Goal: Task Accomplishment & Management: Manage account settings

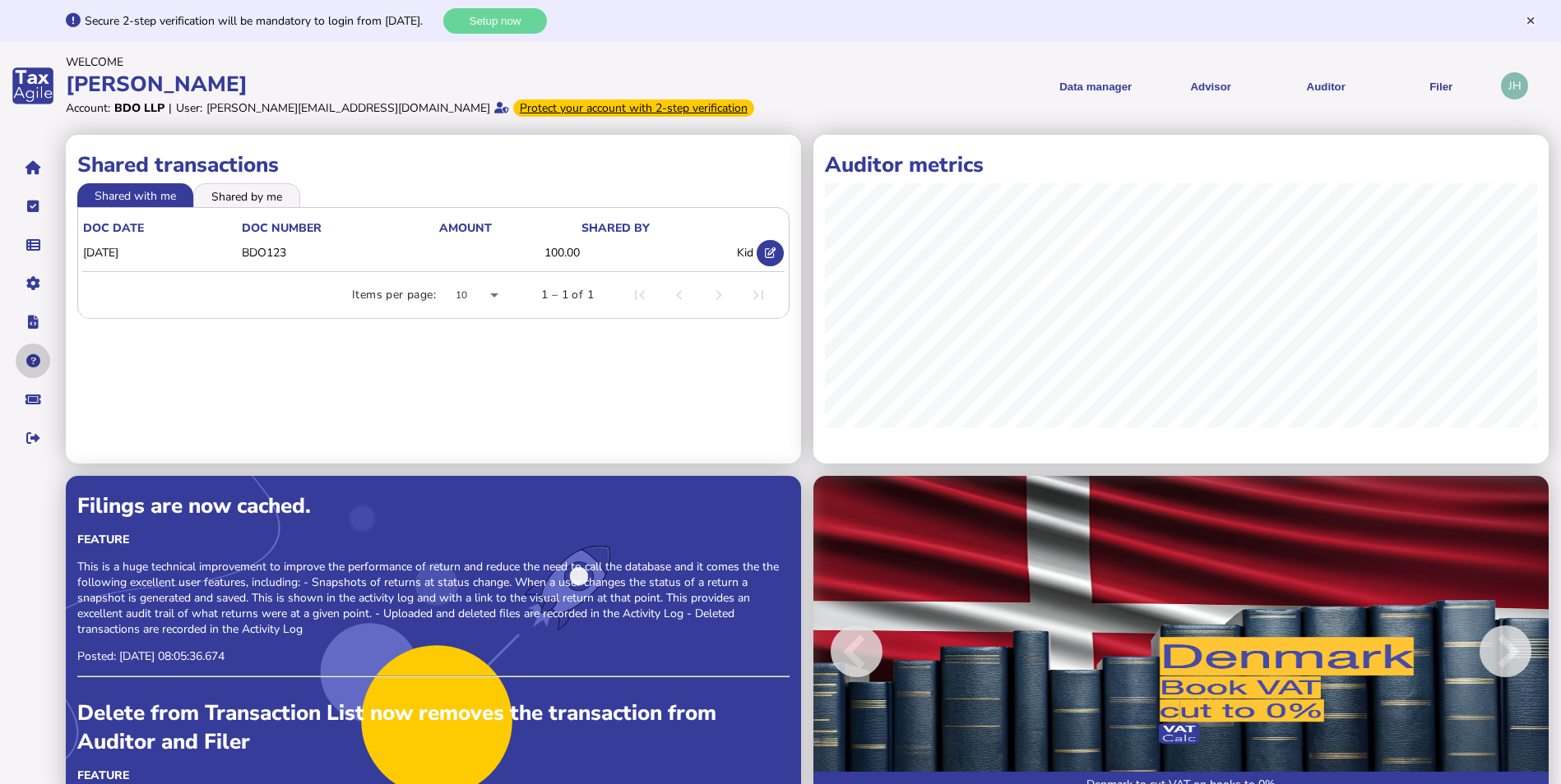
click at [40, 355] on button "navigate application pages" at bounding box center [33, 360] width 35 height 35
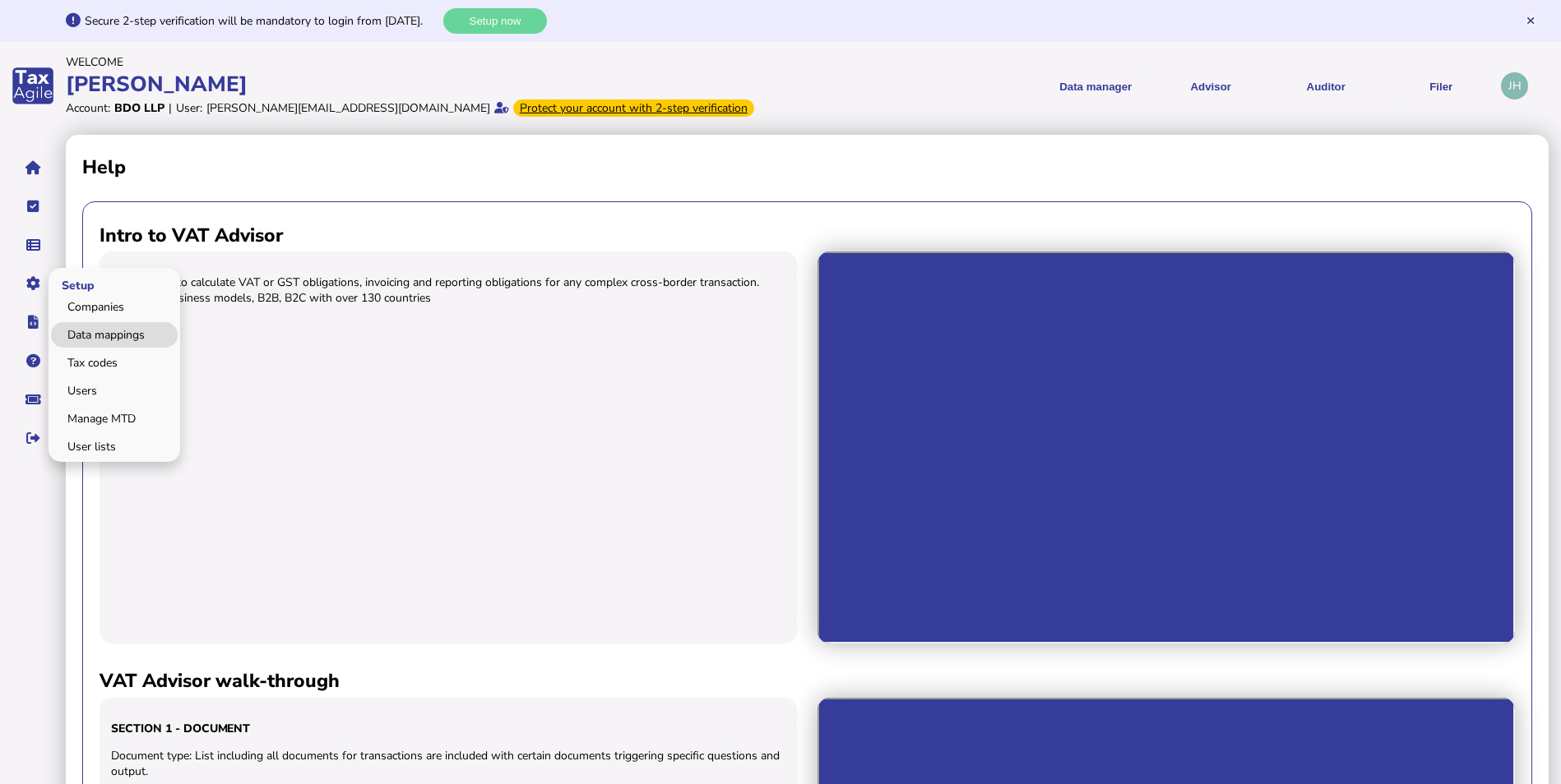
click at [80, 332] on link "Data mappings" at bounding box center [114, 335] width 127 height 26
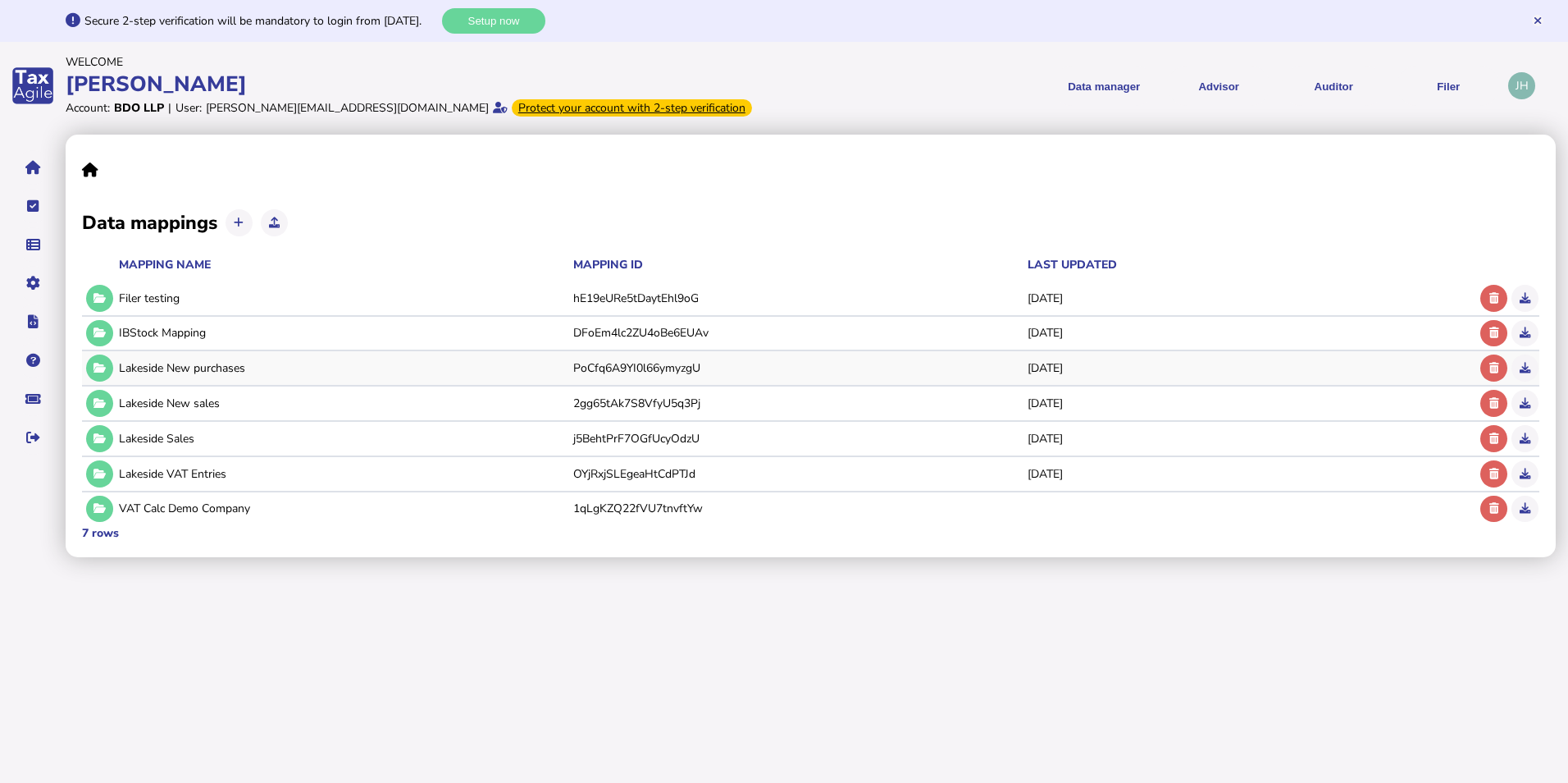
click at [138, 361] on div "Lakeside New purchases" at bounding box center [343, 369] width 449 height 16
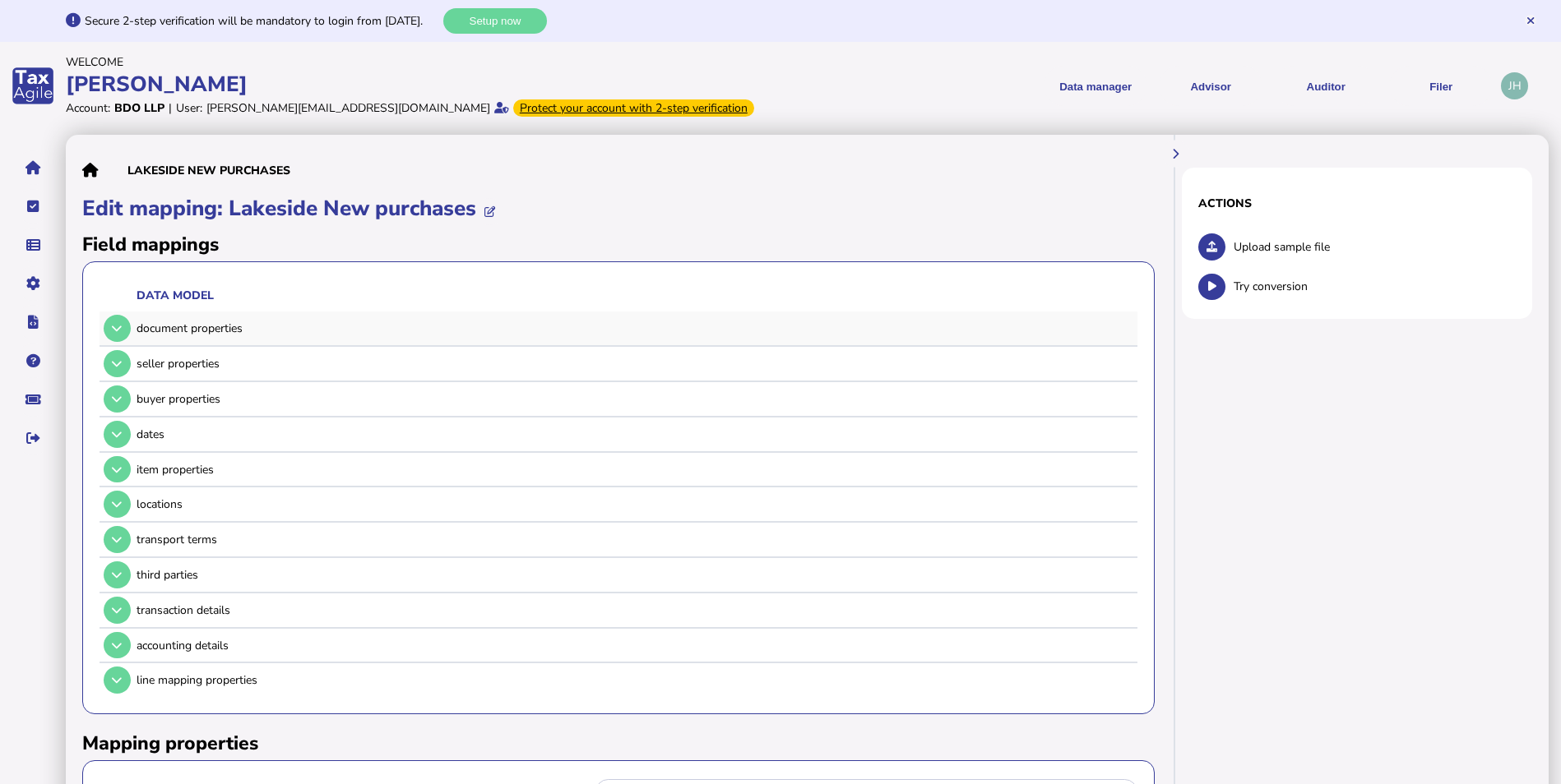
click at [173, 320] on td "document properties" at bounding box center [635, 327] width 997 height 17
click at [127, 334] on button at bounding box center [116, 327] width 27 height 27
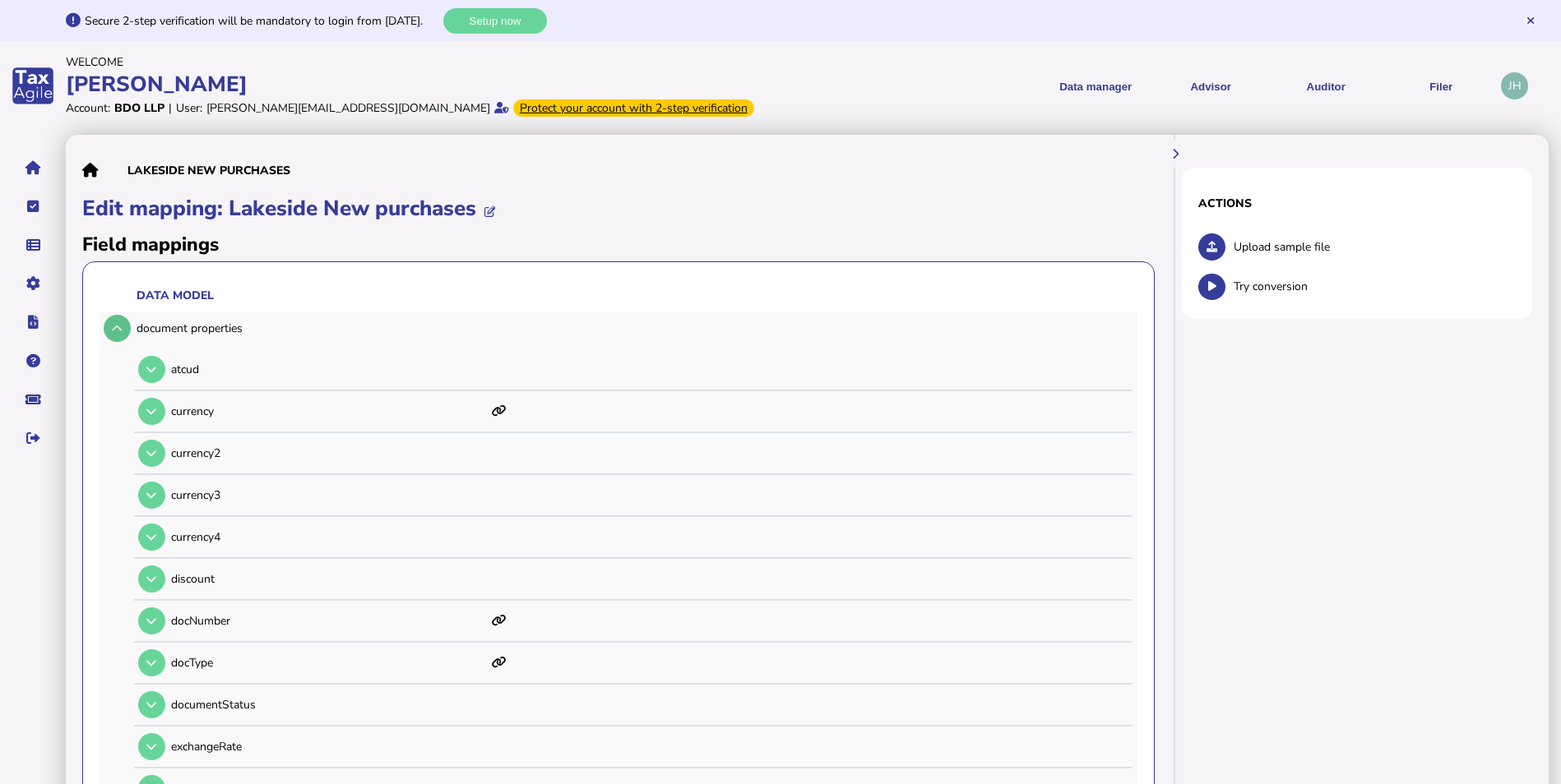
click at [124, 328] on button at bounding box center [116, 327] width 27 height 27
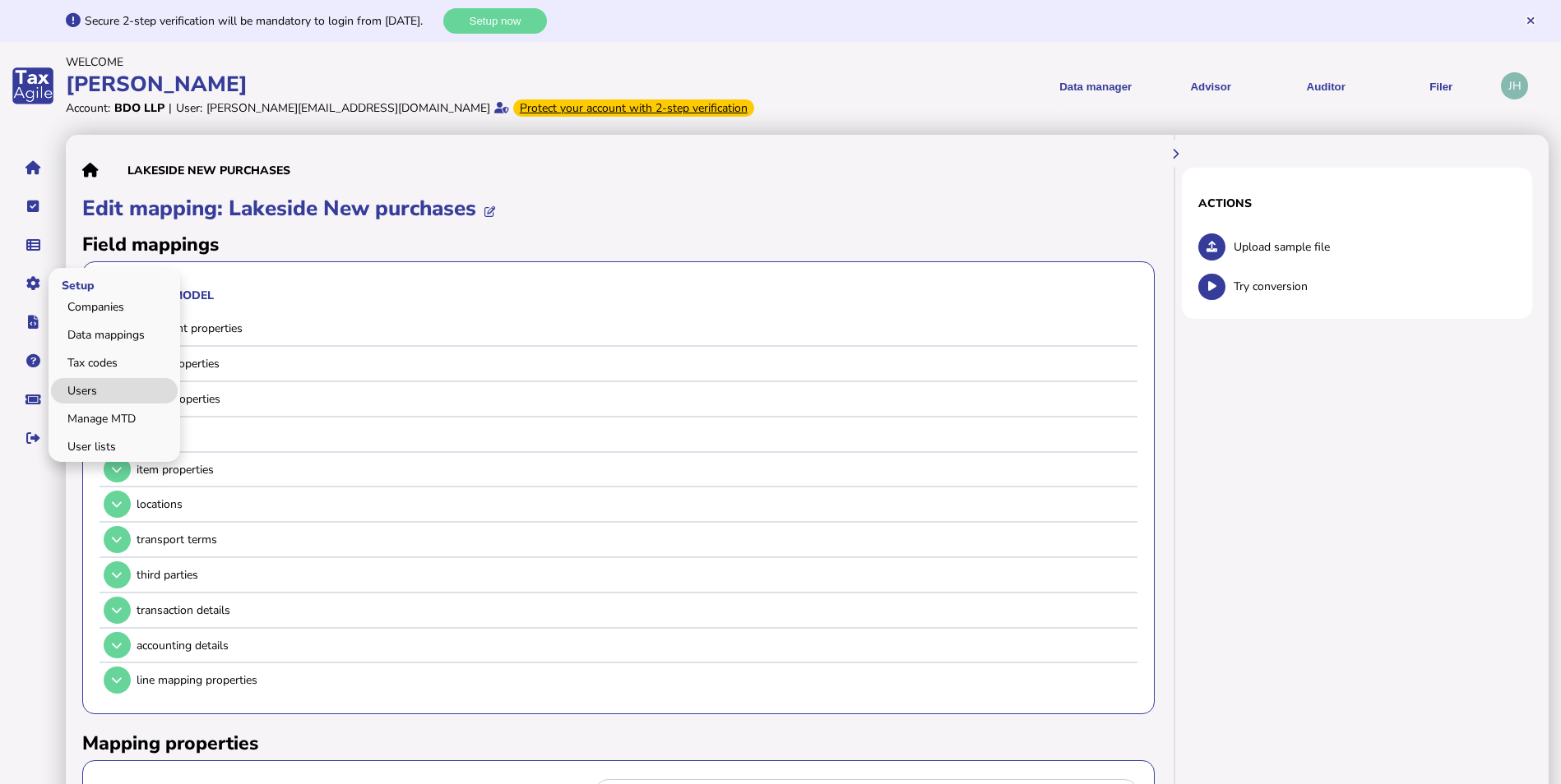
click at [81, 390] on link "Users" at bounding box center [114, 391] width 127 height 26
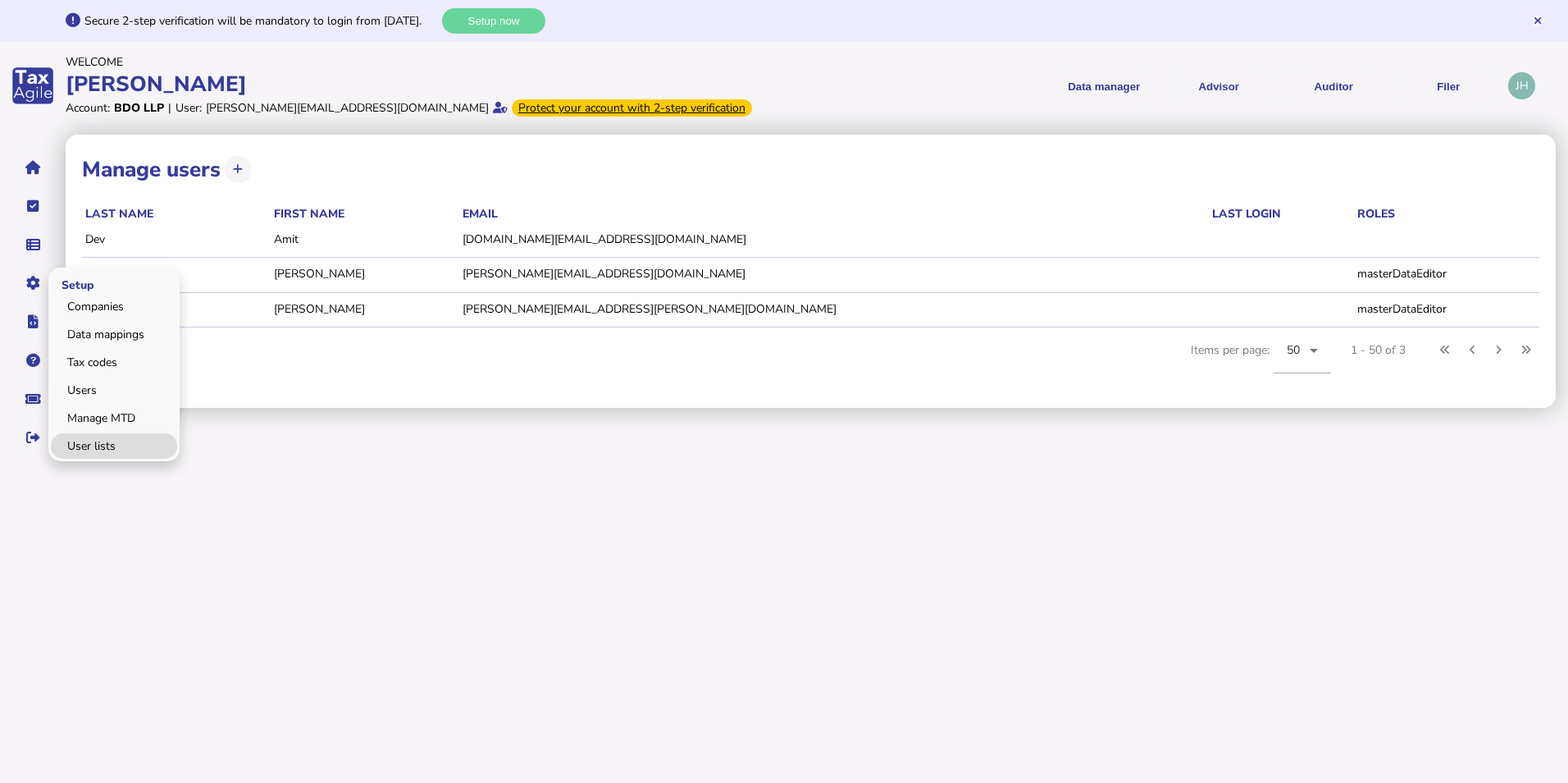
click at [109, 437] on link "User lists" at bounding box center [114, 446] width 127 height 26
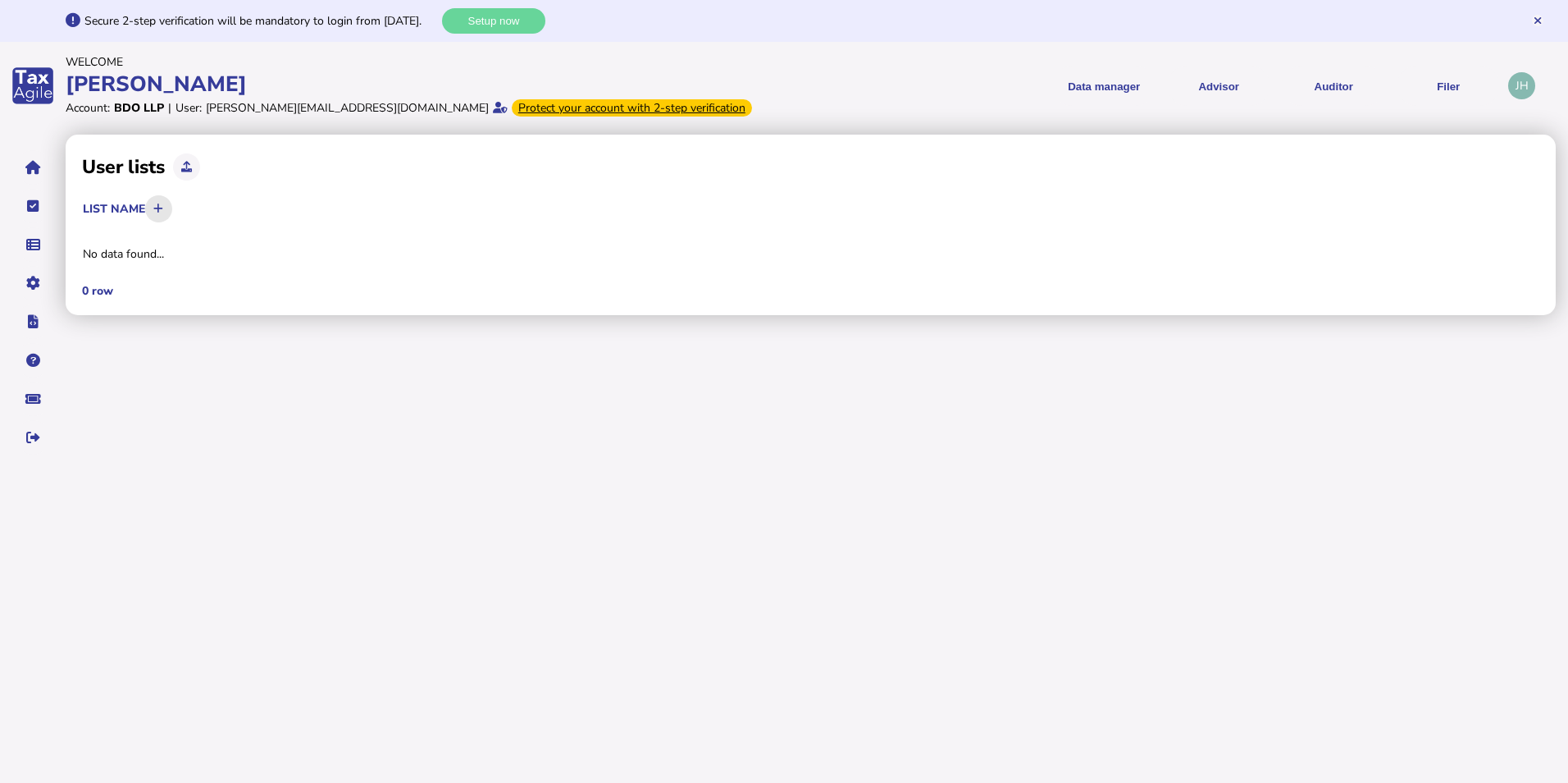
click at [163, 212] on icon at bounding box center [158, 208] width 10 height 11
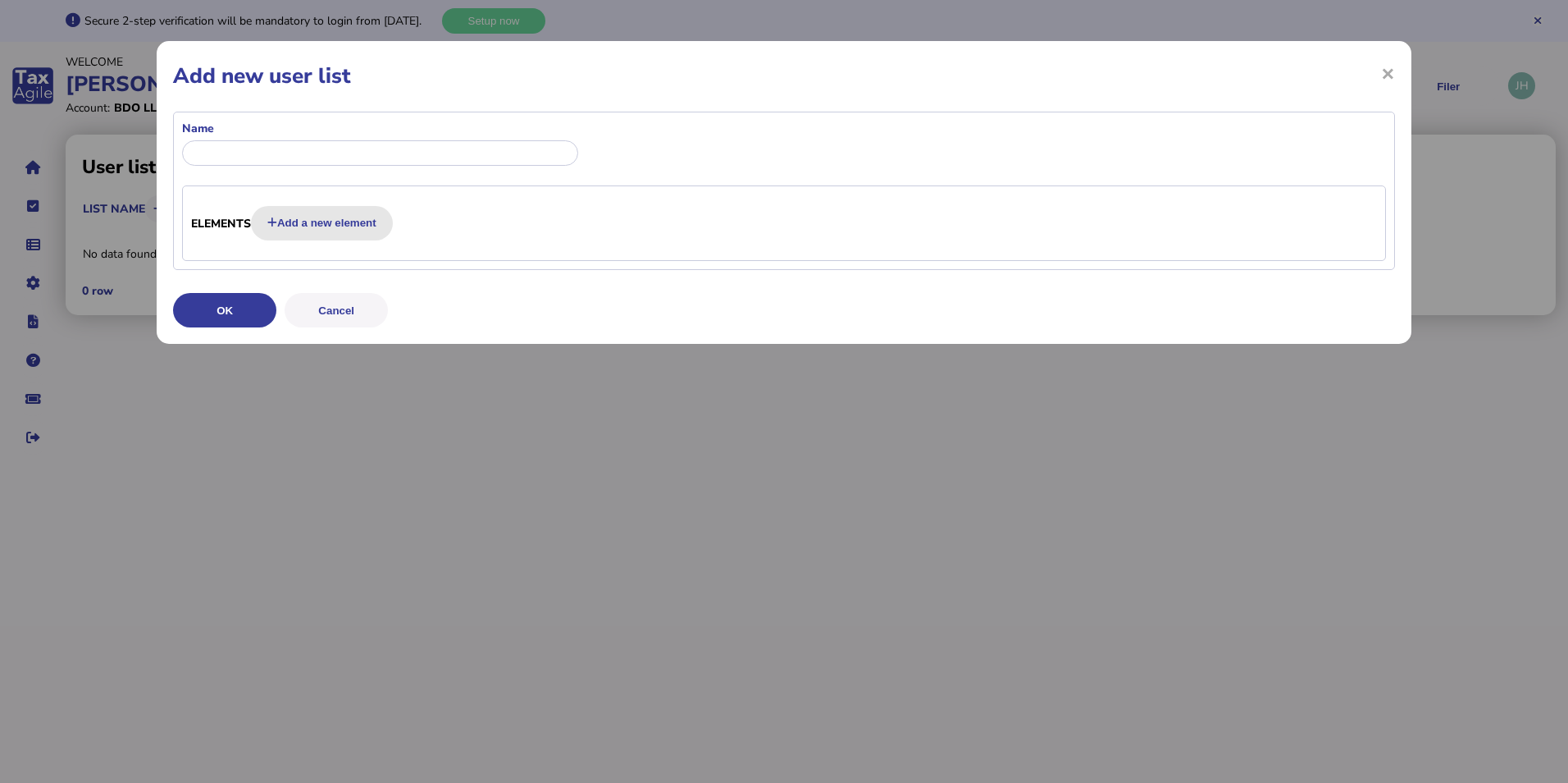
click at [336, 212] on button "Add a new element" at bounding box center [321, 223] width 142 height 35
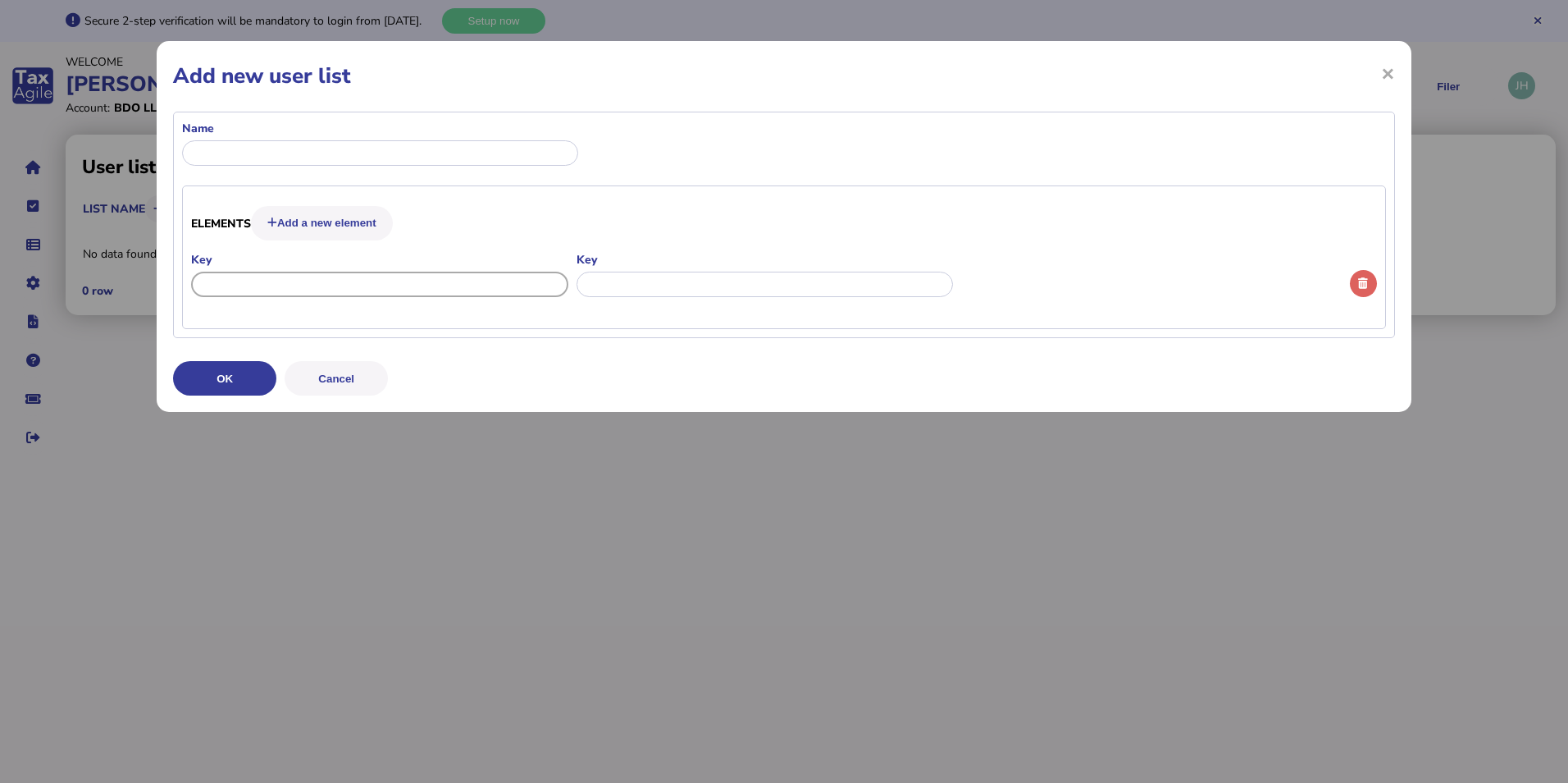
click at [471, 275] on input "input" at bounding box center [379, 284] width 377 height 26
click at [628, 284] on input "input" at bounding box center [765, 284] width 377 height 26
click at [214, 146] on input "input" at bounding box center [380, 154] width 396 height 26
click at [278, 233] on button "Add a new element" at bounding box center [321, 223] width 142 height 35
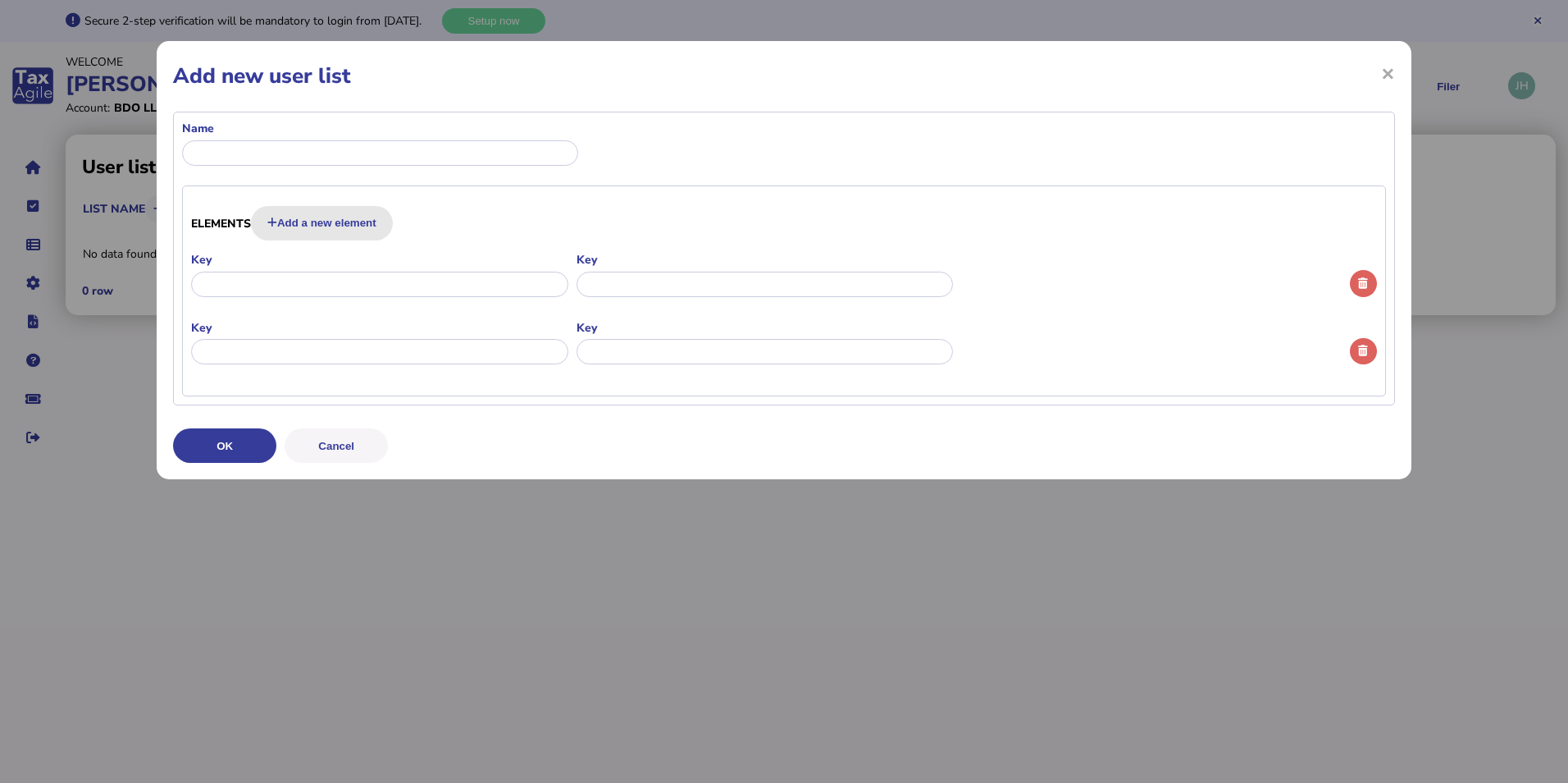
click at [293, 227] on button "Add a new element" at bounding box center [321, 223] width 142 height 35
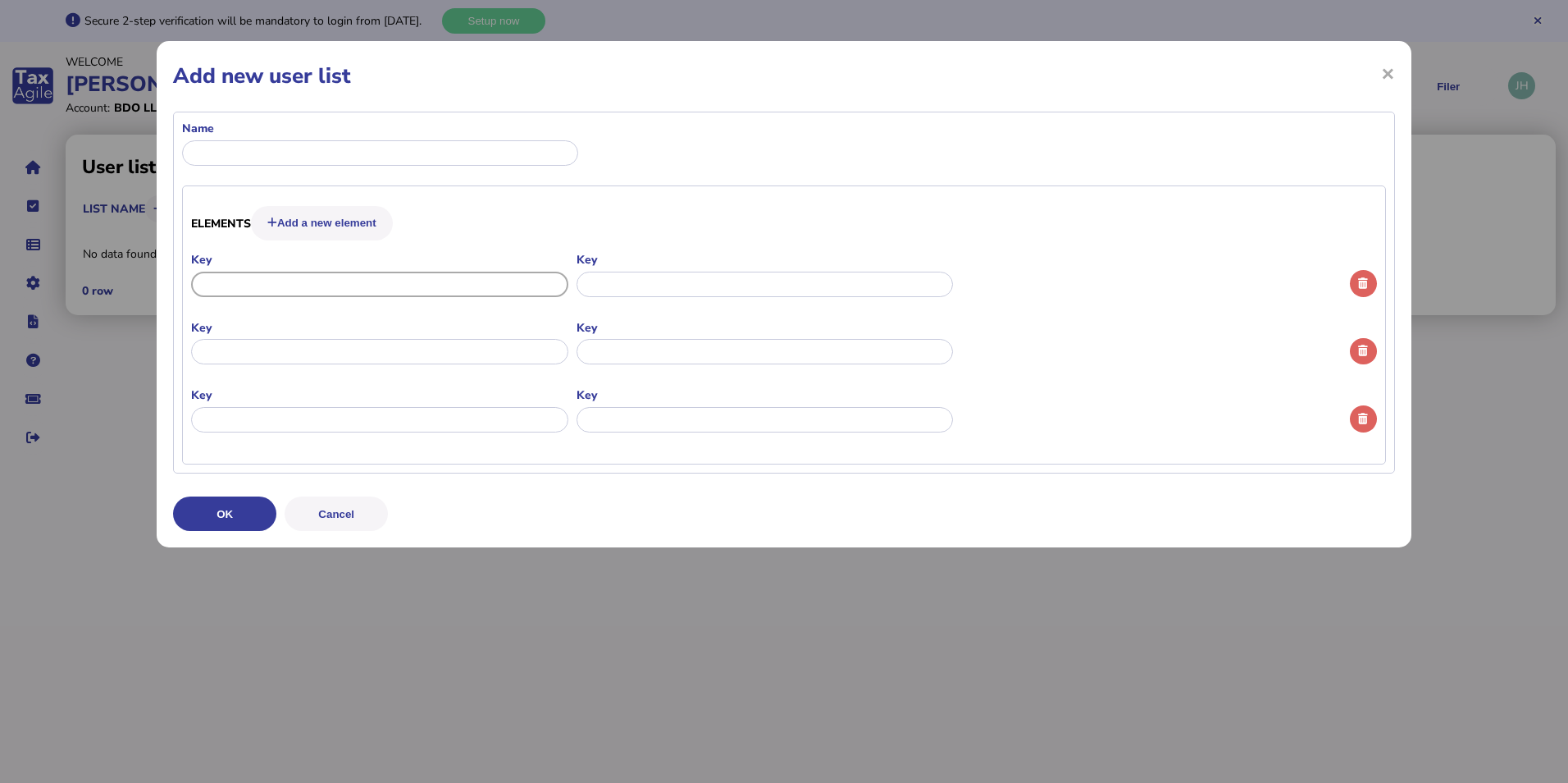
click at [285, 276] on input "input" at bounding box center [379, 284] width 377 height 26
click at [267, 288] on input "input" at bounding box center [379, 284] width 377 height 26
type input "****"
drag, startPoint x: 610, startPoint y: 302, endPoint x: 625, endPoint y: 288, distance: 20.5
click at [619, 295] on div at bounding box center [765, 285] width 377 height 33
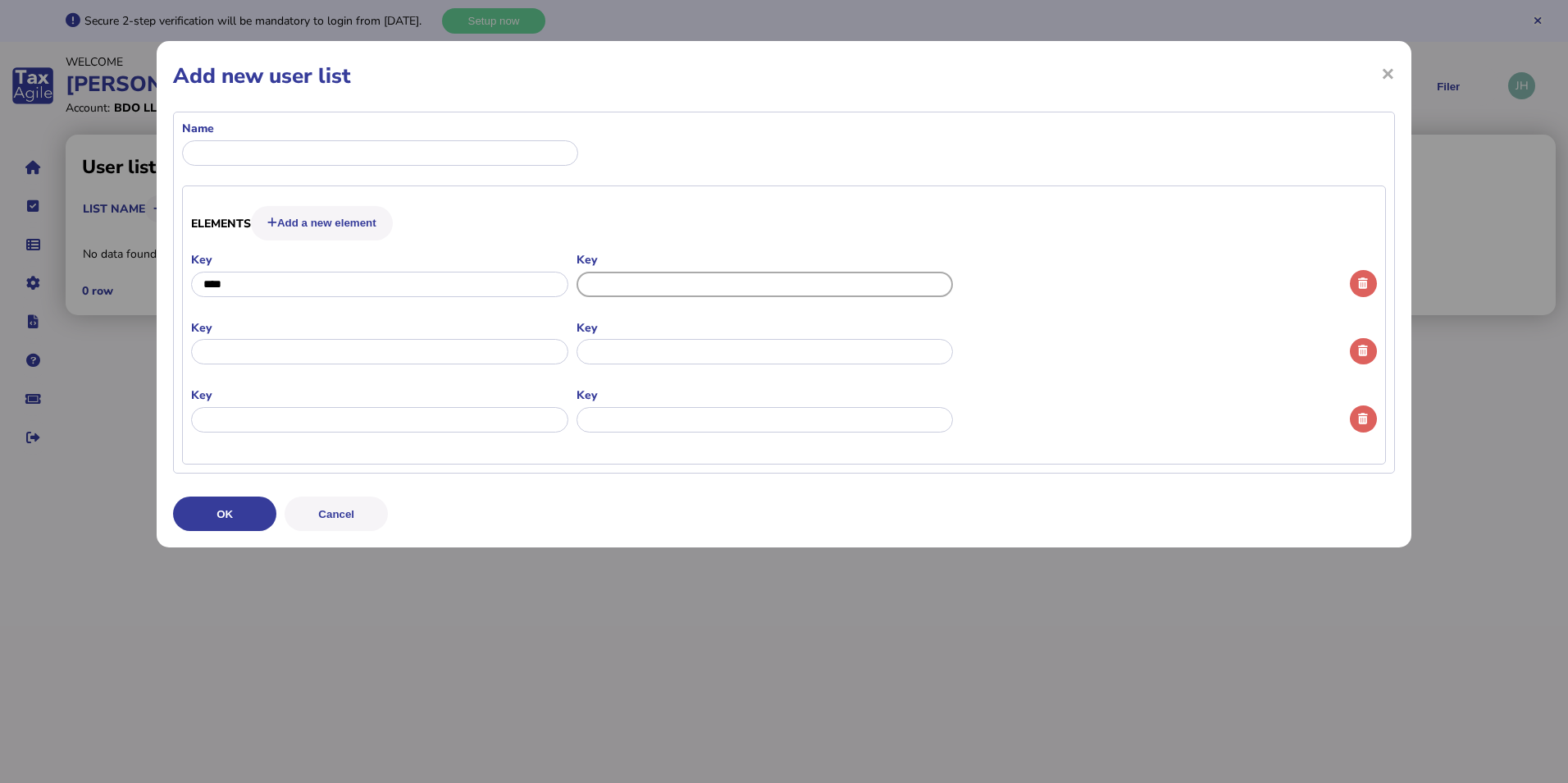
click at [625, 288] on input "input" at bounding box center [765, 284] width 377 height 26
type input "******"
click at [522, 355] on input "input" at bounding box center [379, 352] width 377 height 26
drag, startPoint x: 702, startPoint y: 183, endPoint x: 821, endPoint y: 212, distance: 122.5
click at [703, 183] on formly-group "Name Elements Add a new element Key Key Key Key Key Key" at bounding box center [784, 292] width 1222 height 361
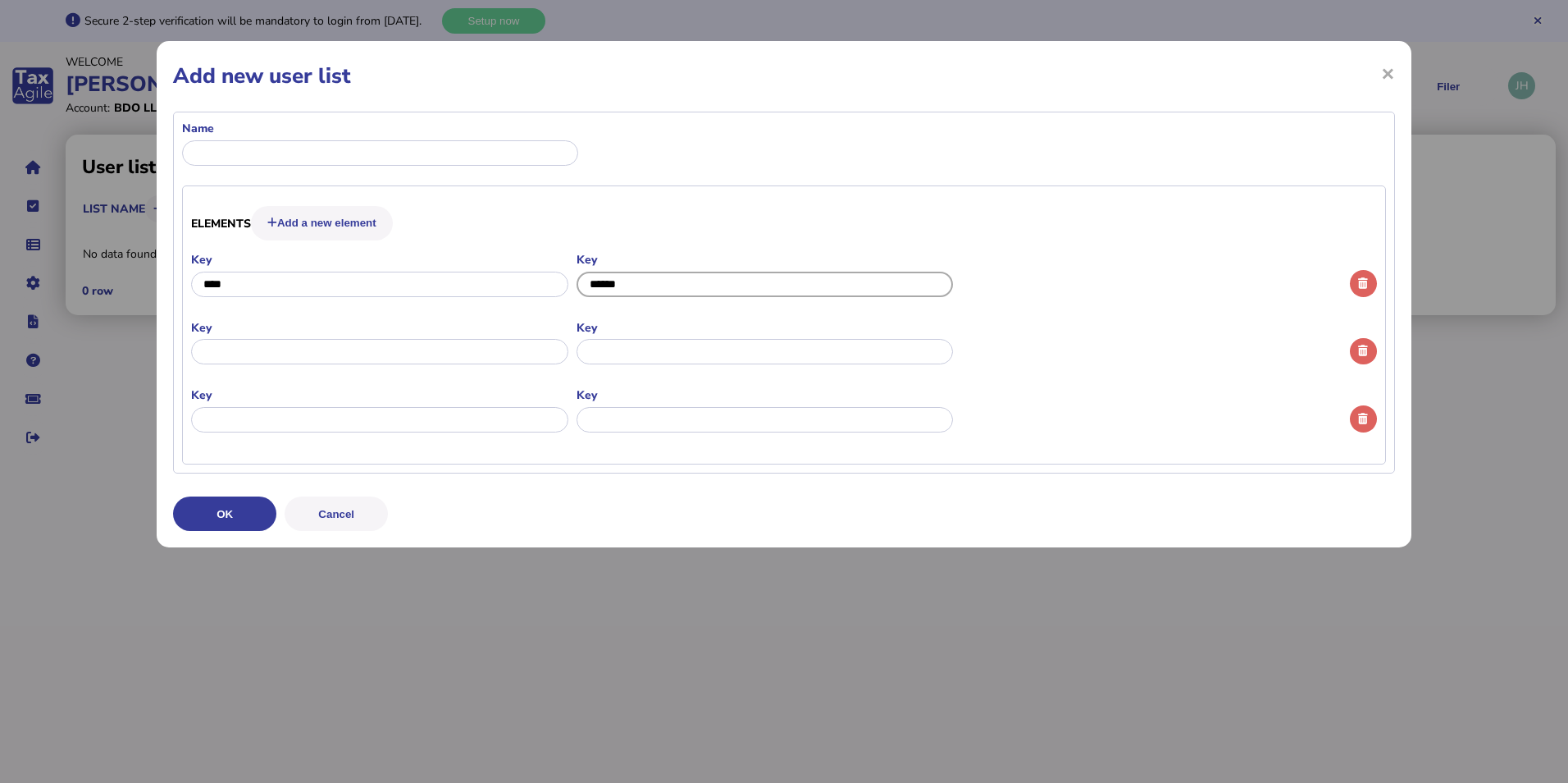
drag, startPoint x: 647, startPoint y: 282, endPoint x: 508, endPoint y: 263, distance: 140.3
click at [508, 263] on formly-group "Key Key" at bounding box center [765, 280] width 1147 height 56
drag, startPoint x: 311, startPoint y: 283, endPoint x: 170, endPoint y: 280, distance: 141.0
click at [0, 0] on div "× Add new user list Name Elements Add a new element Key Key Key Key Key Key OK …" at bounding box center [0, 0] width 0 height 0
click at [0, 0] on button "Cancel" at bounding box center [0, 0] width 0 height 0
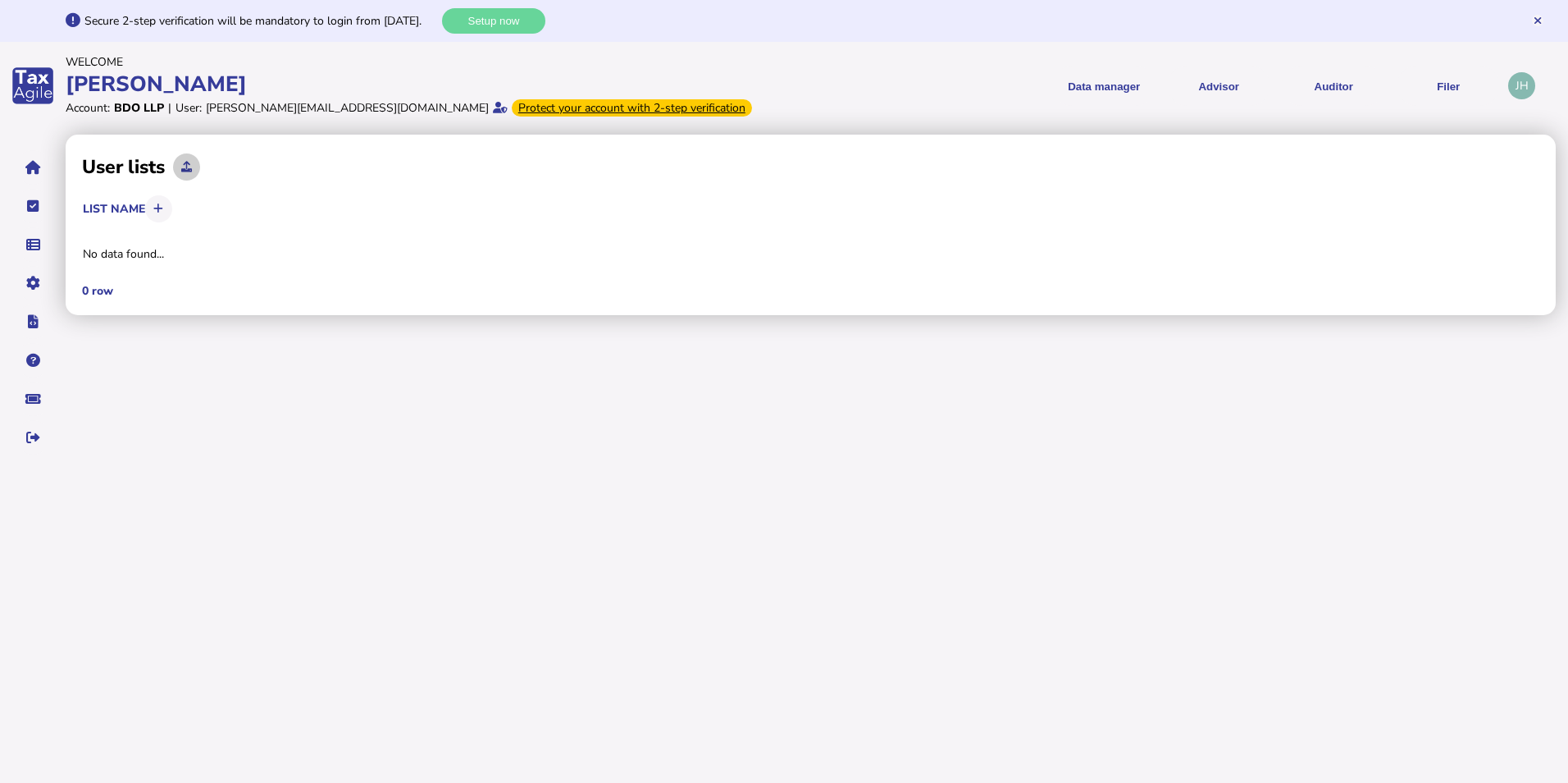
click at [185, 163] on icon at bounding box center [186, 167] width 11 height 11
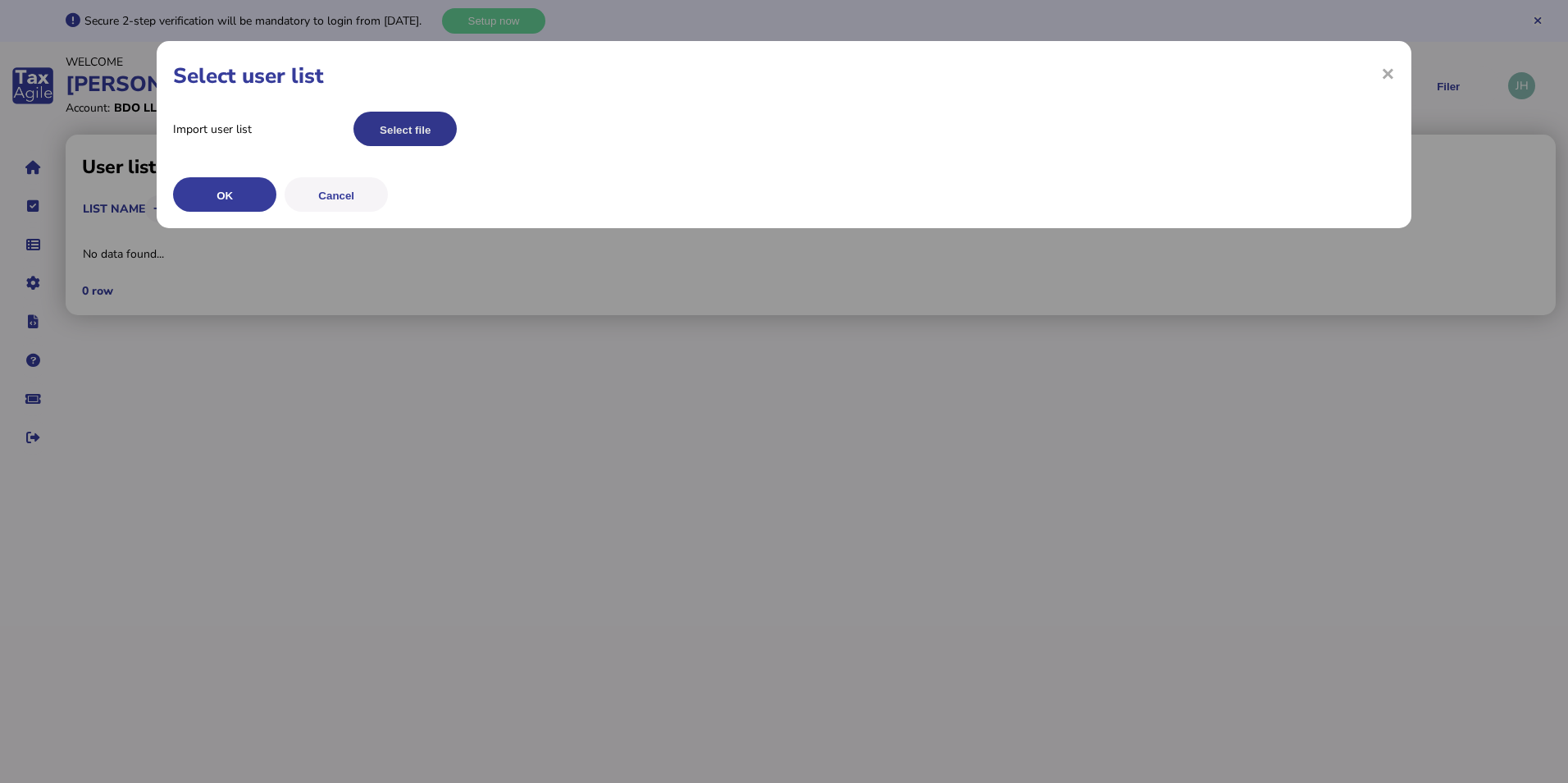
click at [417, 130] on button "Select file" at bounding box center [405, 129] width 103 height 35
click at [219, 214] on div "× Select user list Import user list Select file You've selected: 1 - VAT Detail…" at bounding box center [784, 134] width 1255 height 187
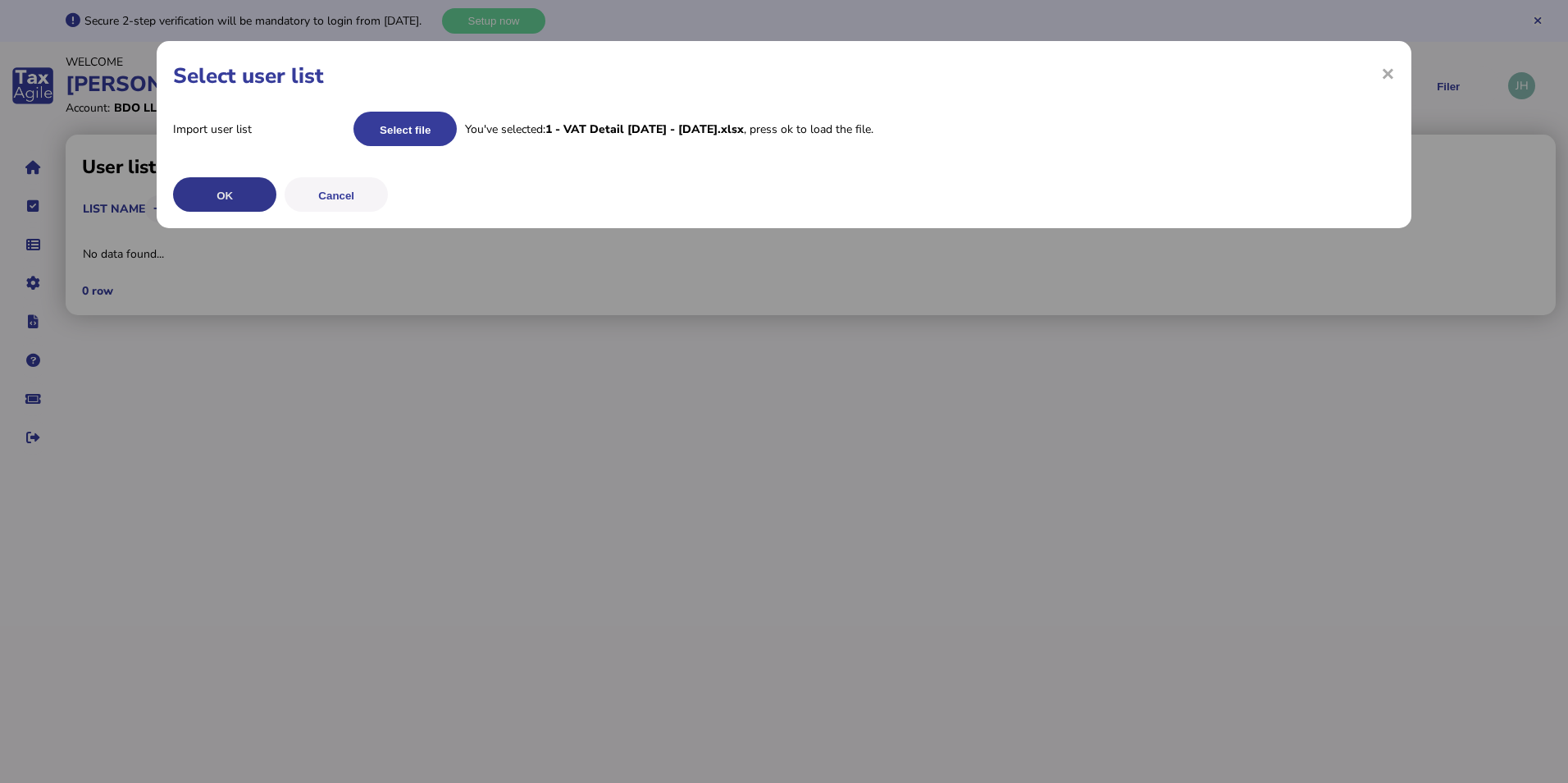
click at [253, 199] on button "OK" at bounding box center [225, 194] width 103 height 35
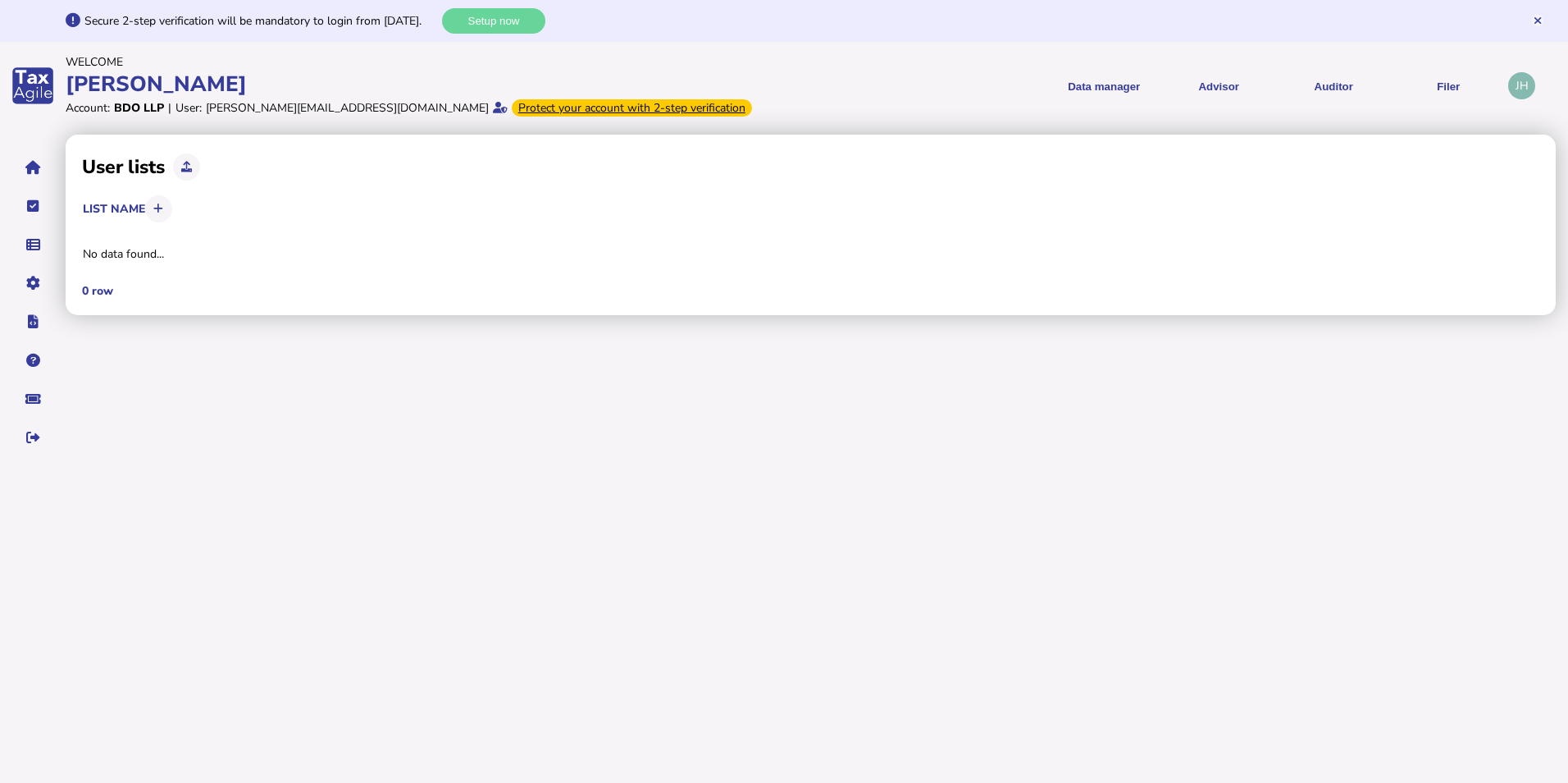
click at [578, 314] on div "User lists List name No data found... 0 row × Sure to delete this item? Yes No …" at bounding box center [810, 225] width 1491 height 180
drag, startPoint x: 834, startPoint y: 345, endPoint x: 599, endPoint y: 256, distance: 251.3
click at [834, 346] on div "User lists List name No data found... 0 row × Sure to delete this item? Yes No …" at bounding box center [816, 298] width 1503 height 336
